Goal: Information Seeking & Learning: Learn about a topic

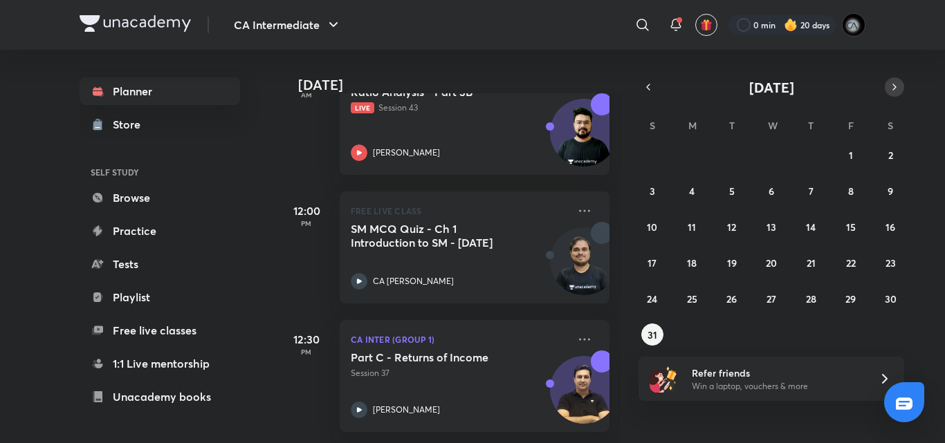
click at [896, 81] on icon "button" at bounding box center [894, 87] width 11 height 12
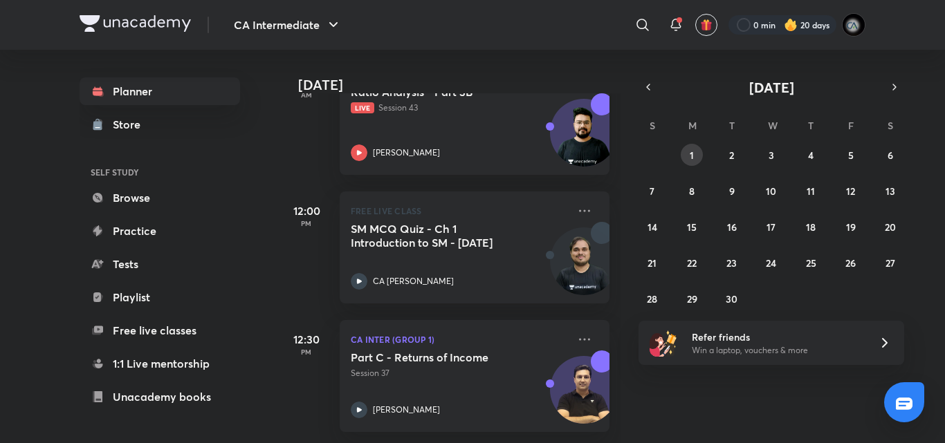
click at [688, 157] on button "1" at bounding box center [692, 155] width 22 height 22
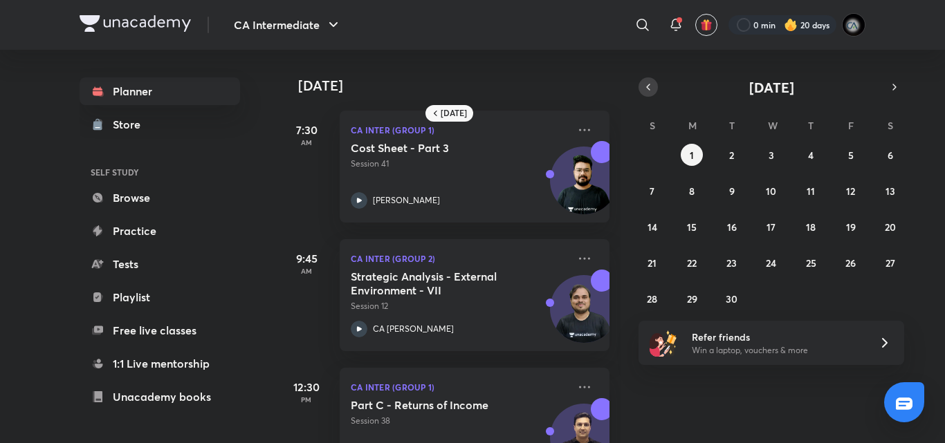
click at [651, 89] on icon "button" at bounding box center [648, 87] width 11 height 12
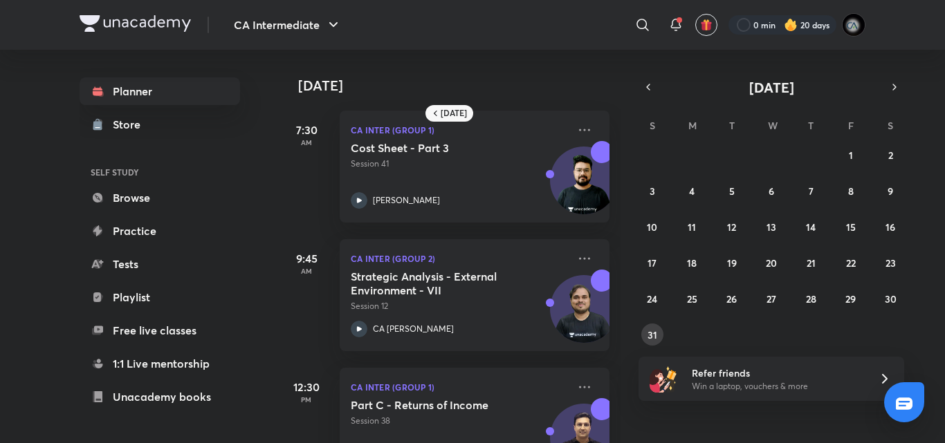
click at [652, 335] on abbr "31" at bounding box center [652, 335] width 10 height 13
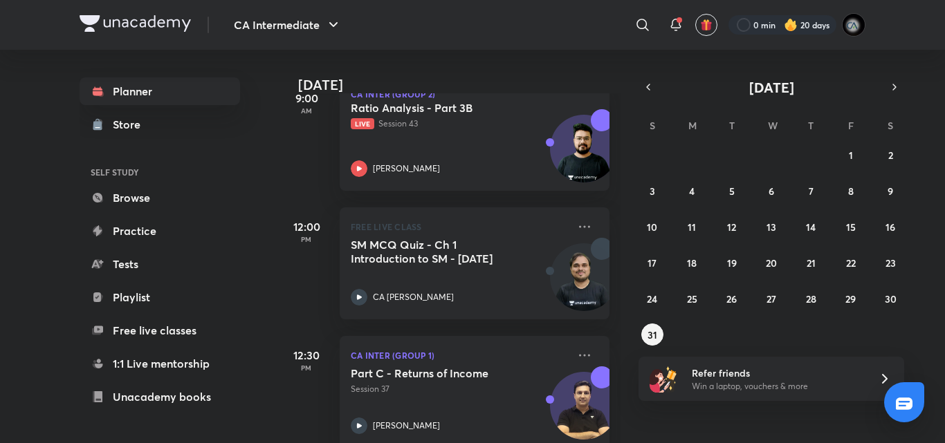
scroll to position [249, 0]
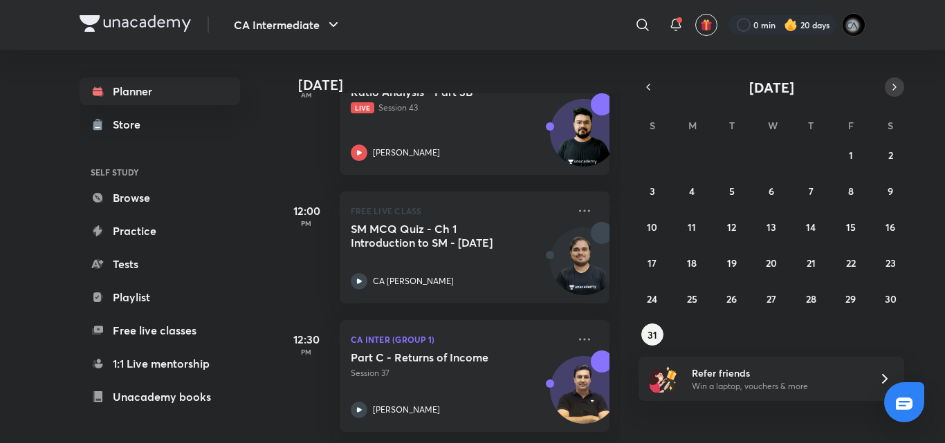
click at [893, 89] on icon "button" at bounding box center [894, 87] width 11 height 12
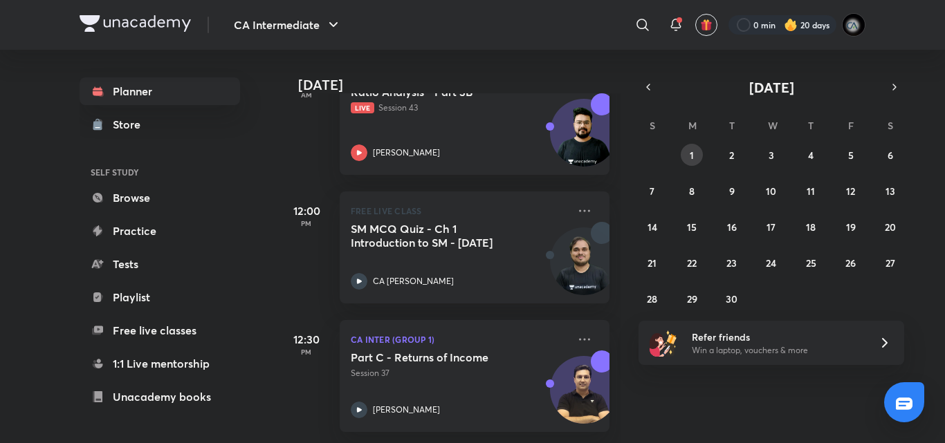
click at [697, 153] on button "1" at bounding box center [692, 155] width 22 height 22
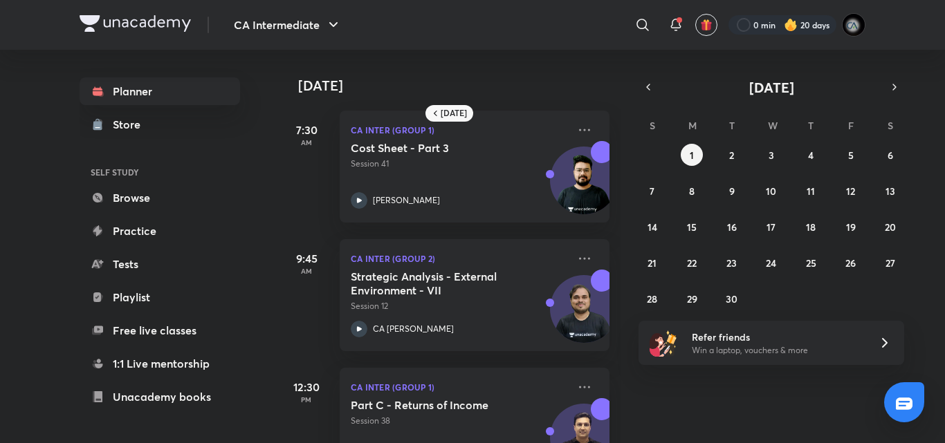
click at [609, 389] on div "[DATE] 7:30 AM CA Inter (Group 1) Cost Sheet - Part 3 Session 41 [PERSON_NAME] …" at bounding box center [450, 247] width 342 height 394
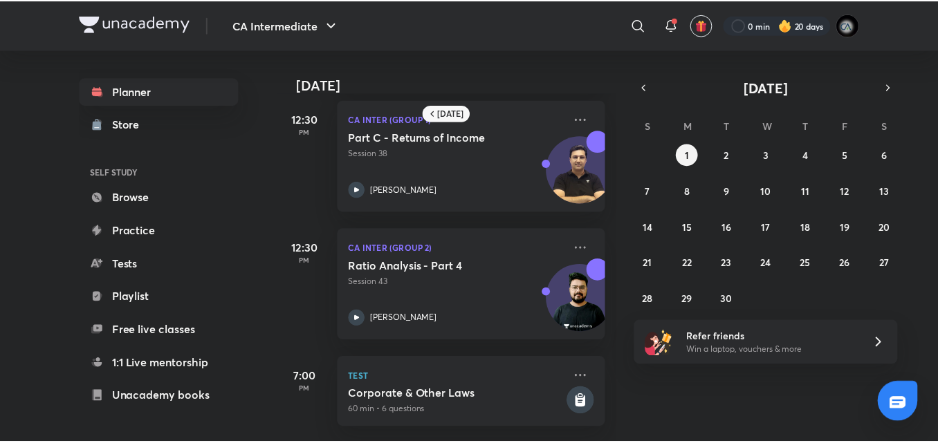
scroll to position [278, 0]
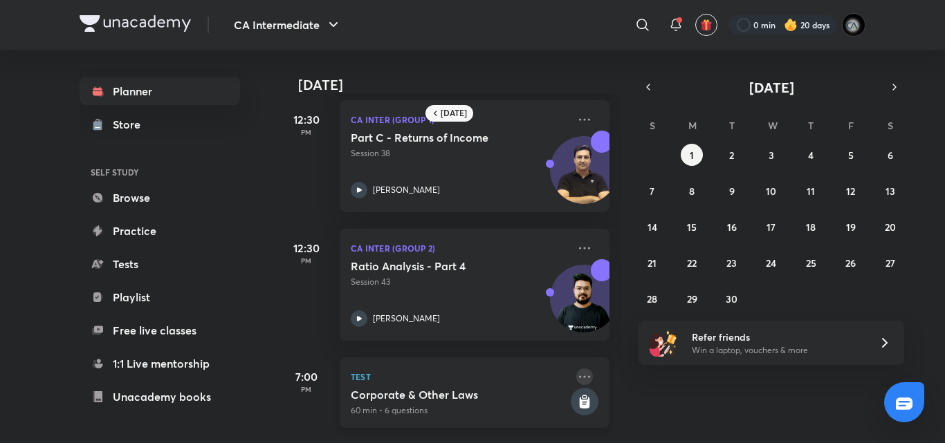
click at [576, 369] on icon at bounding box center [584, 377] width 17 height 17
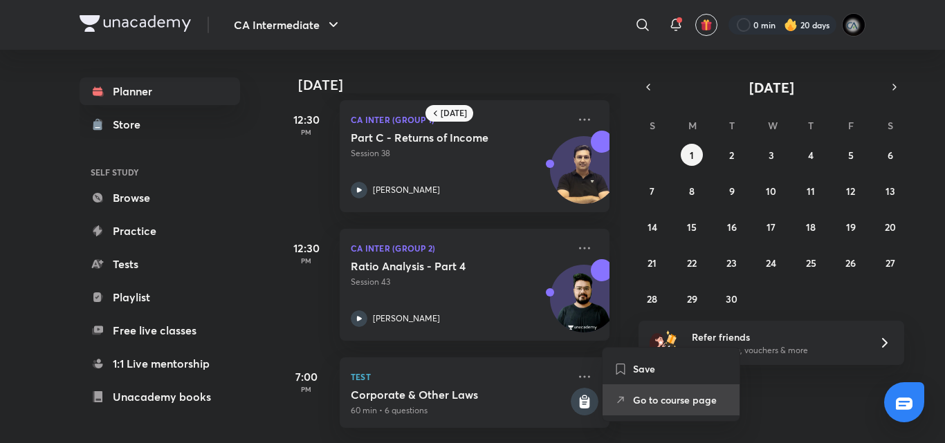
click at [653, 403] on p "Go to course page" at bounding box center [680, 400] width 95 height 15
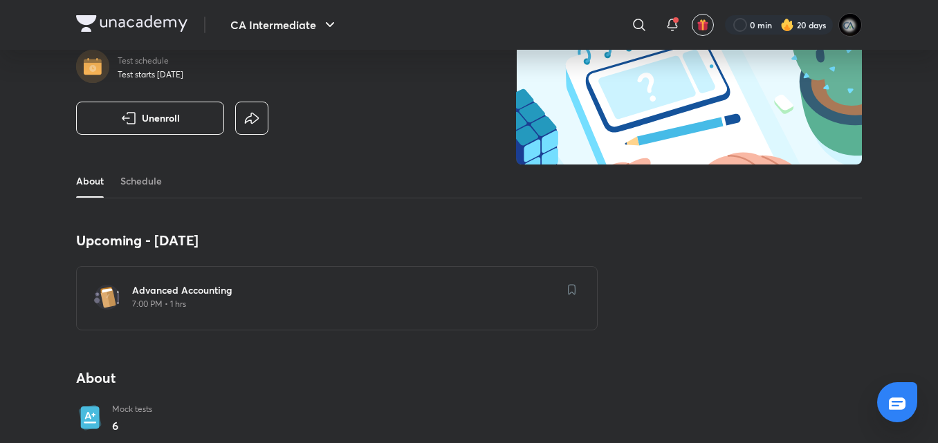
scroll to position [83, 0]
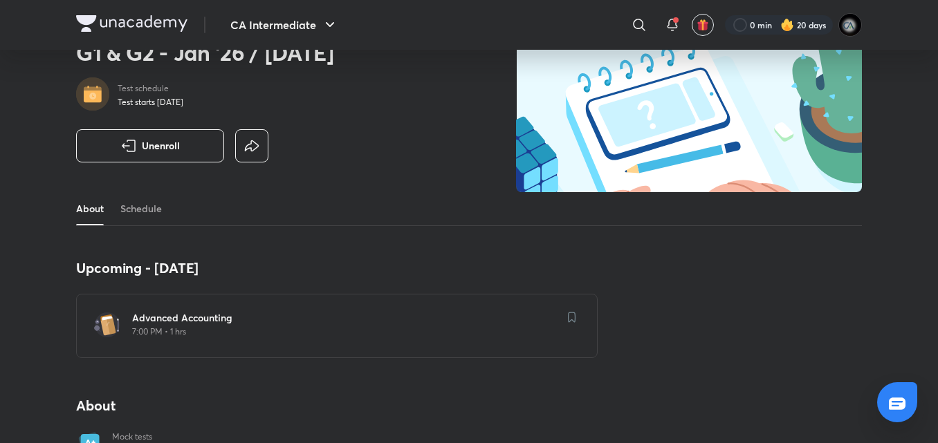
click at [315, 331] on p "7:00 PM • 1 hrs" at bounding box center [345, 331] width 426 height 11
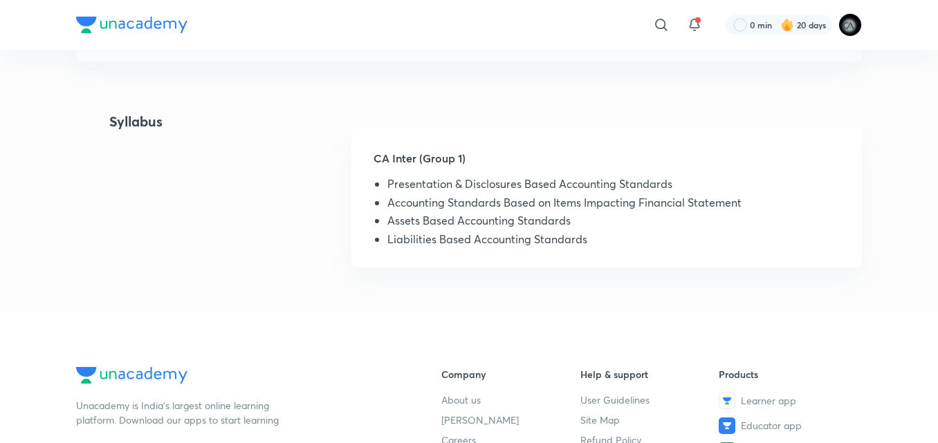
scroll to position [273, 0]
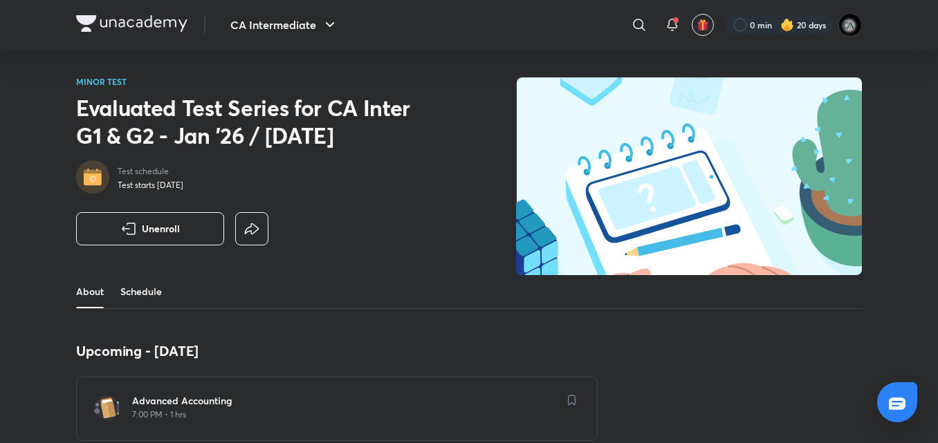
click at [150, 292] on link "Schedule" at bounding box center [140, 291] width 41 height 33
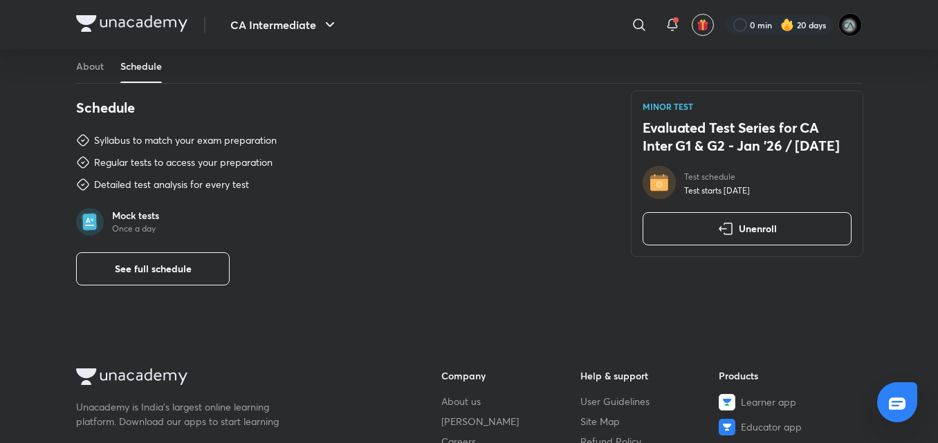
scroll to position [659, 0]
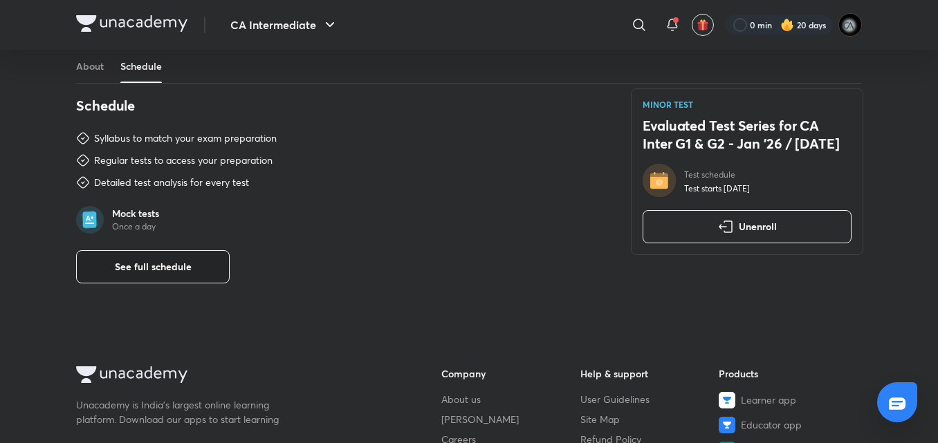
click at [156, 263] on span "See full schedule" at bounding box center [153, 267] width 77 height 14
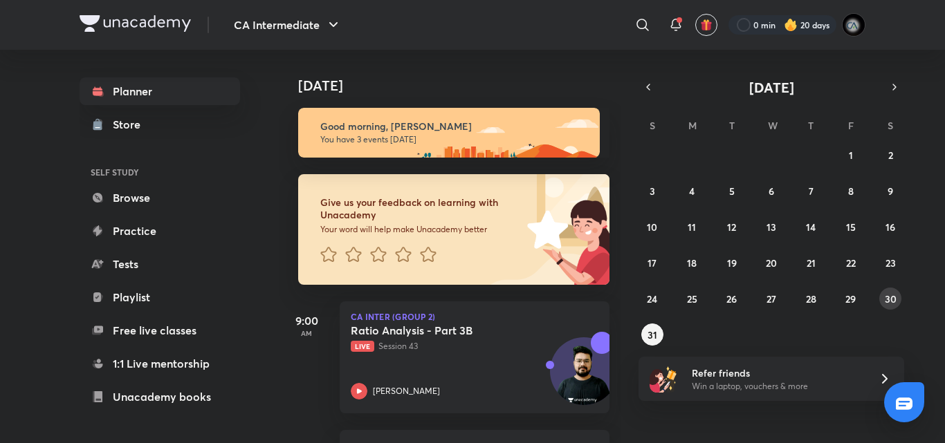
click at [892, 297] on abbr "30" at bounding box center [891, 299] width 12 height 13
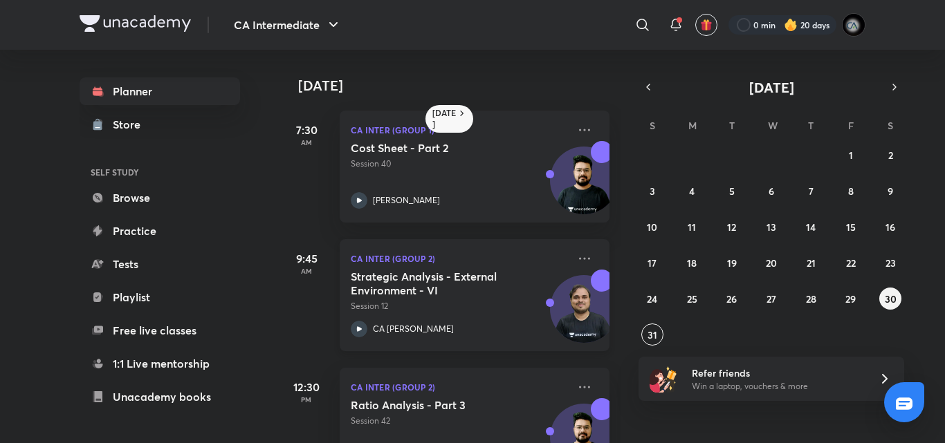
click at [469, 313] on div "Strategic Analysis - External Environment - VI Session 12 CA [PERSON_NAME]" at bounding box center [459, 304] width 217 height 68
